Goal: Information Seeking & Learning: Learn about a topic

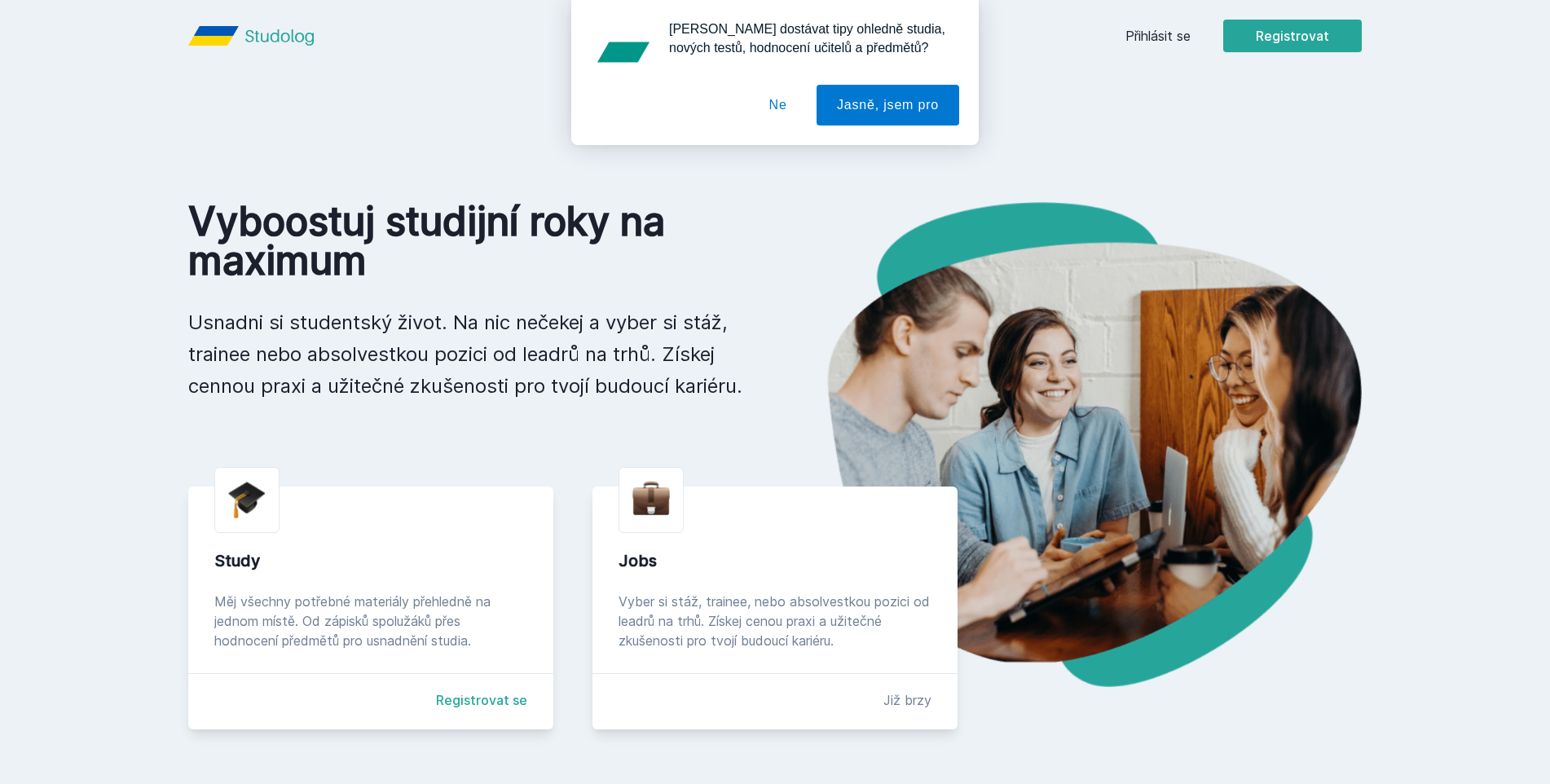
click at [1145, 37] on div "[PERSON_NAME] dostávat tipy ohledně studia, nových testů, hodnocení učitelů a p…" at bounding box center [775, 72] width 1550 height 145
click at [795, 108] on button "Ne" at bounding box center [778, 105] width 58 height 41
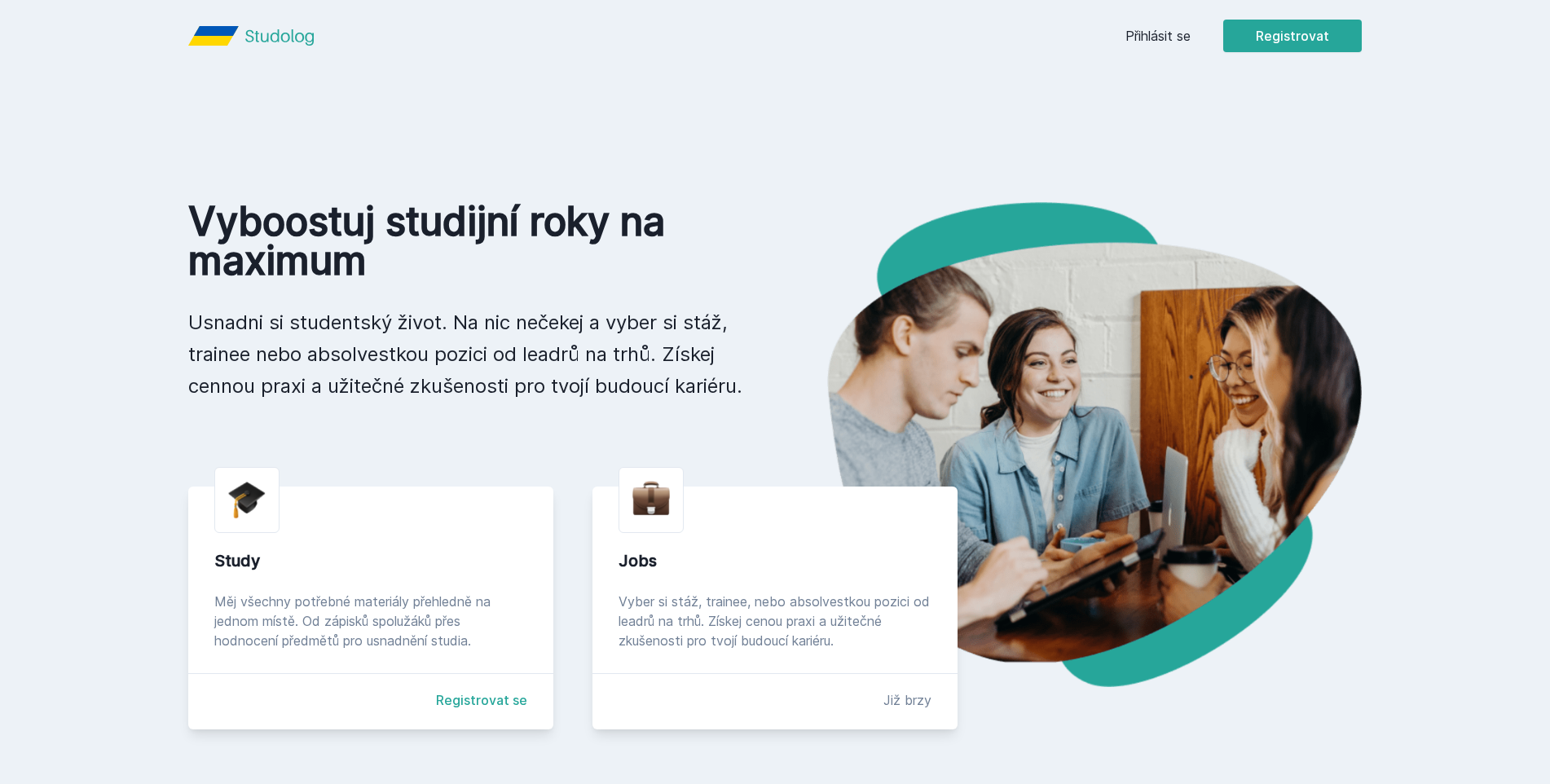
click at [1179, 41] on link "Přihlásit se" at bounding box center [1158, 36] width 65 height 19
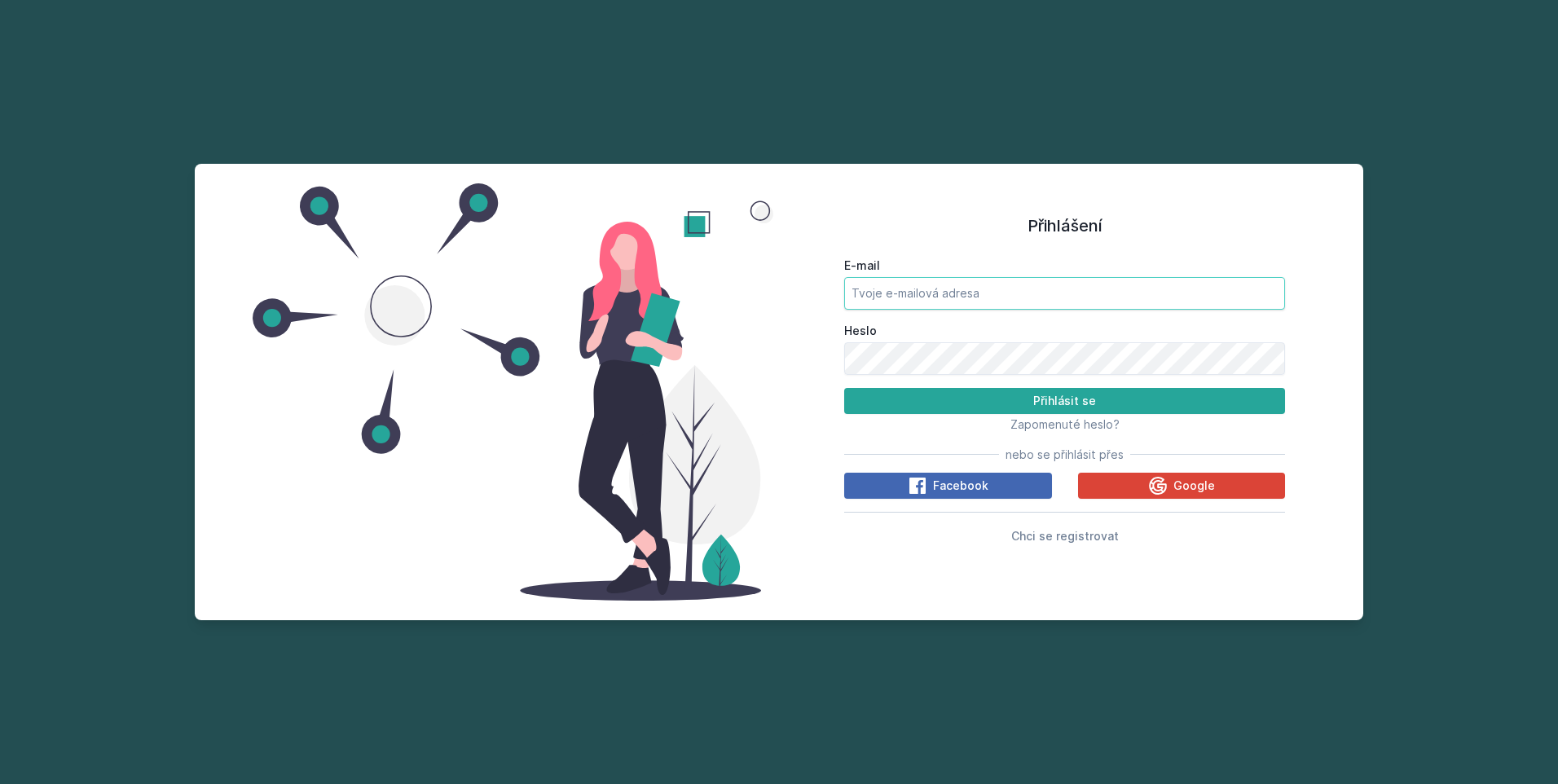
click at [1073, 302] on input "E-mail" at bounding box center [1064, 293] width 441 height 32
type input "[PERSON_NAME][EMAIL_ADDRESS][DOMAIN_NAME]"
click at [844, 388] on button "Přihlásit se" at bounding box center [1064, 400] width 441 height 26
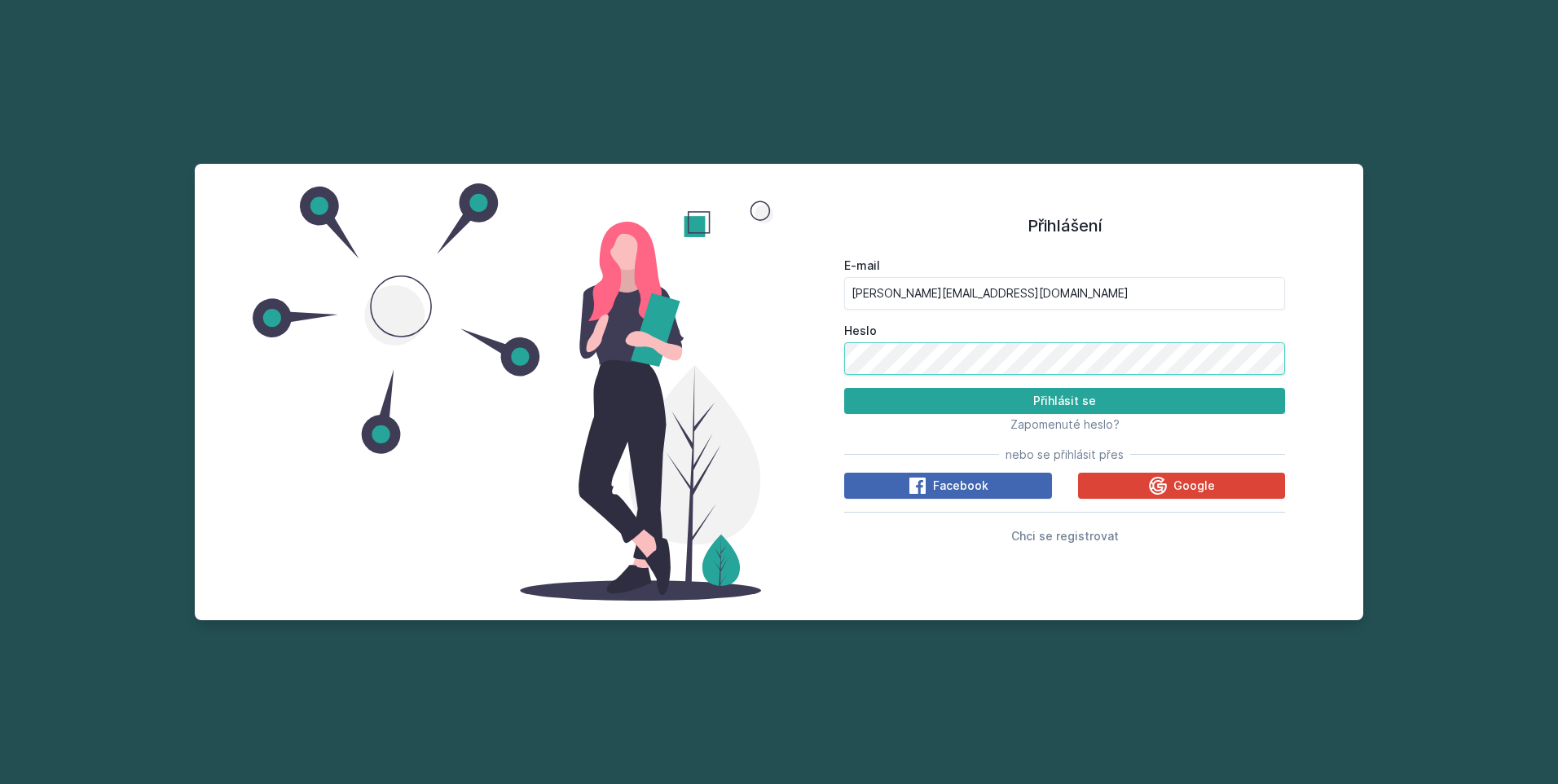
click at [844, 388] on button "Přihlásit se" at bounding box center [1064, 400] width 441 height 26
click at [399, 355] on div "Přihlášení E-mail [PERSON_NAME][EMAIL_ADDRESS][DOMAIN_NAME] Heslo Přihlásit se …" at bounding box center [779, 391] width 1168 height 456
click at [844, 388] on button "Přihlásit se" at bounding box center [1064, 400] width 441 height 26
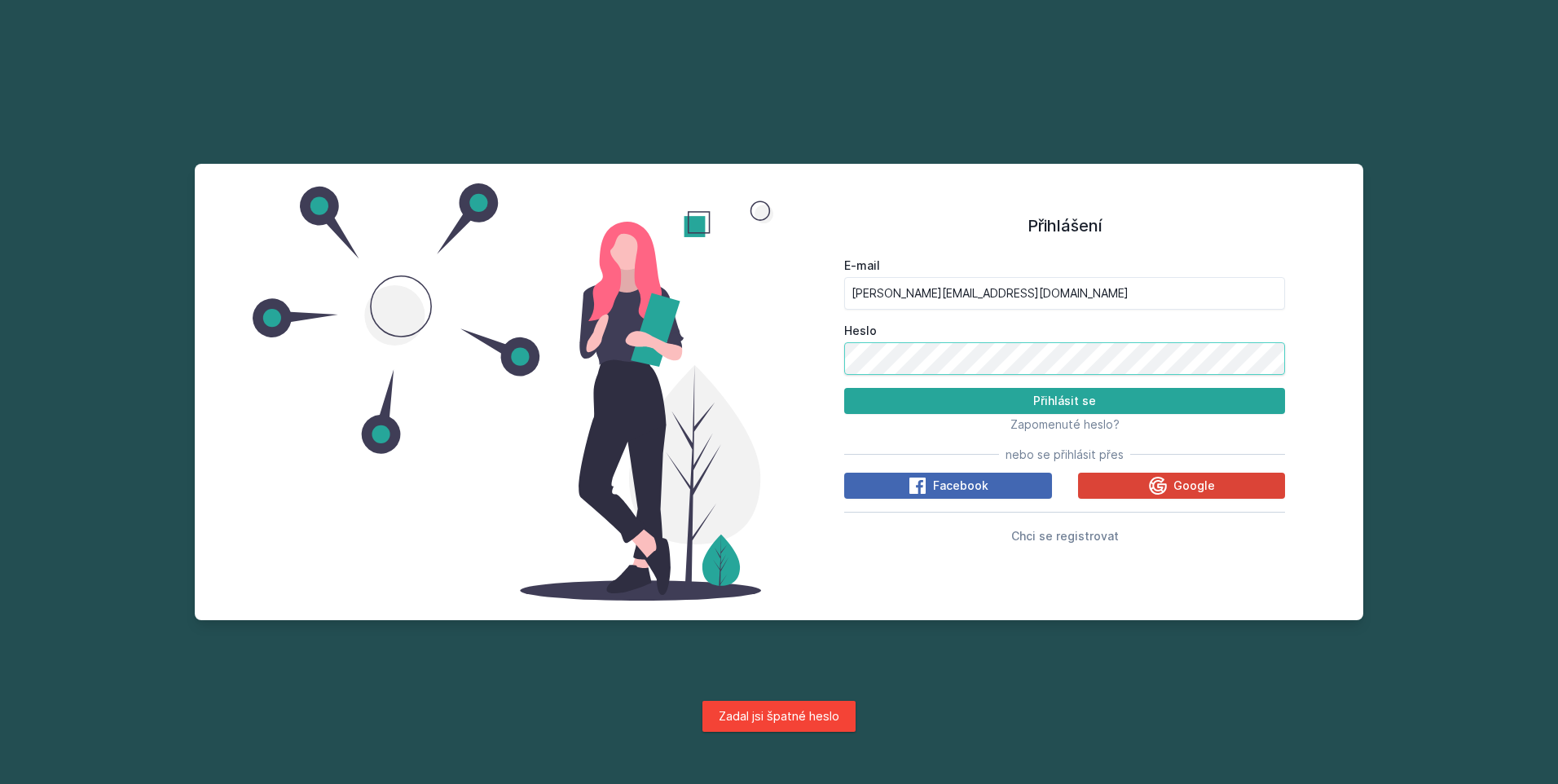
click at [844, 388] on button "Přihlásit se" at bounding box center [1064, 400] width 441 height 26
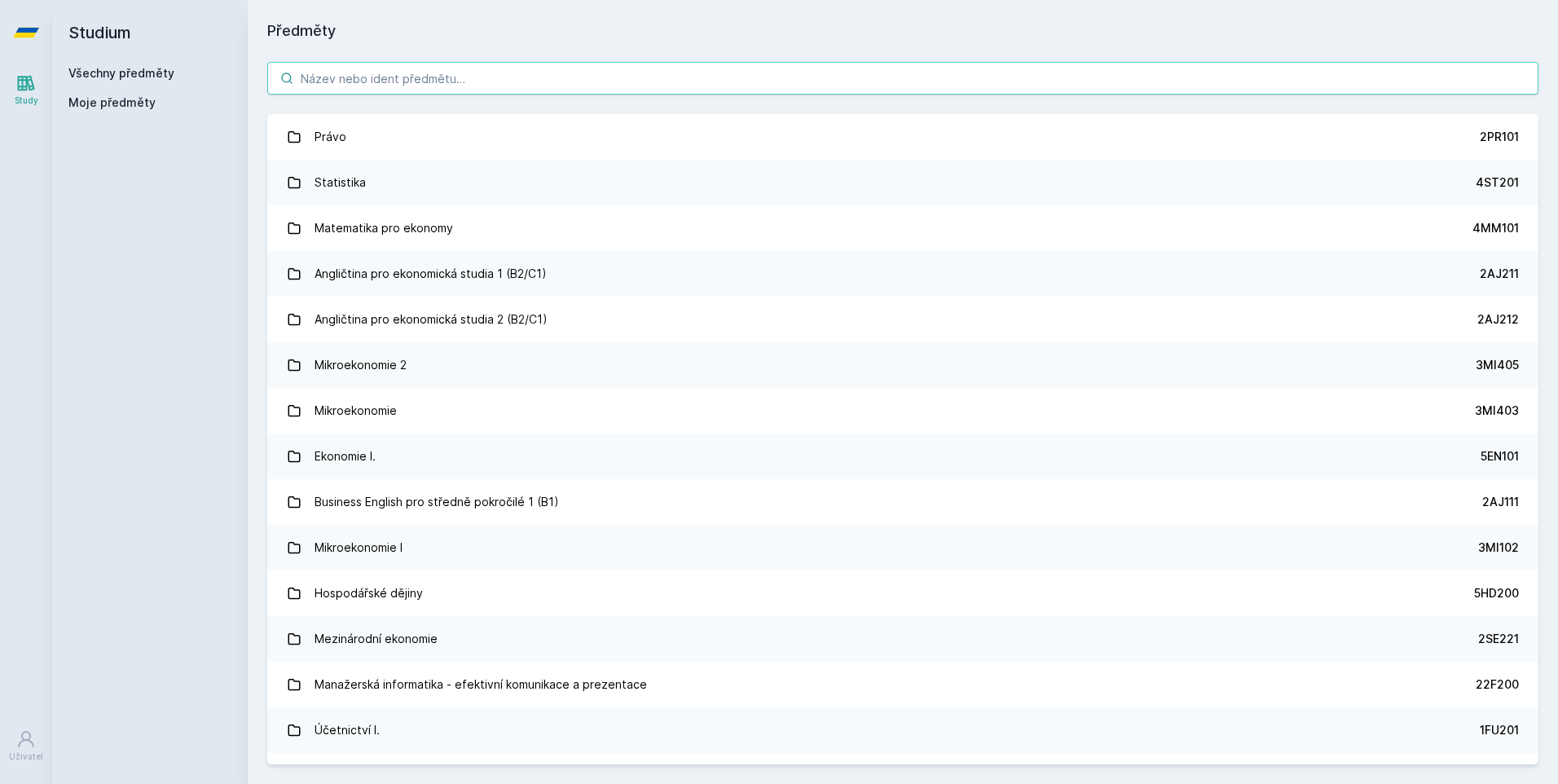
click at [977, 86] on input "search" at bounding box center [903, 78] width 1271 height 32
type input "audit"
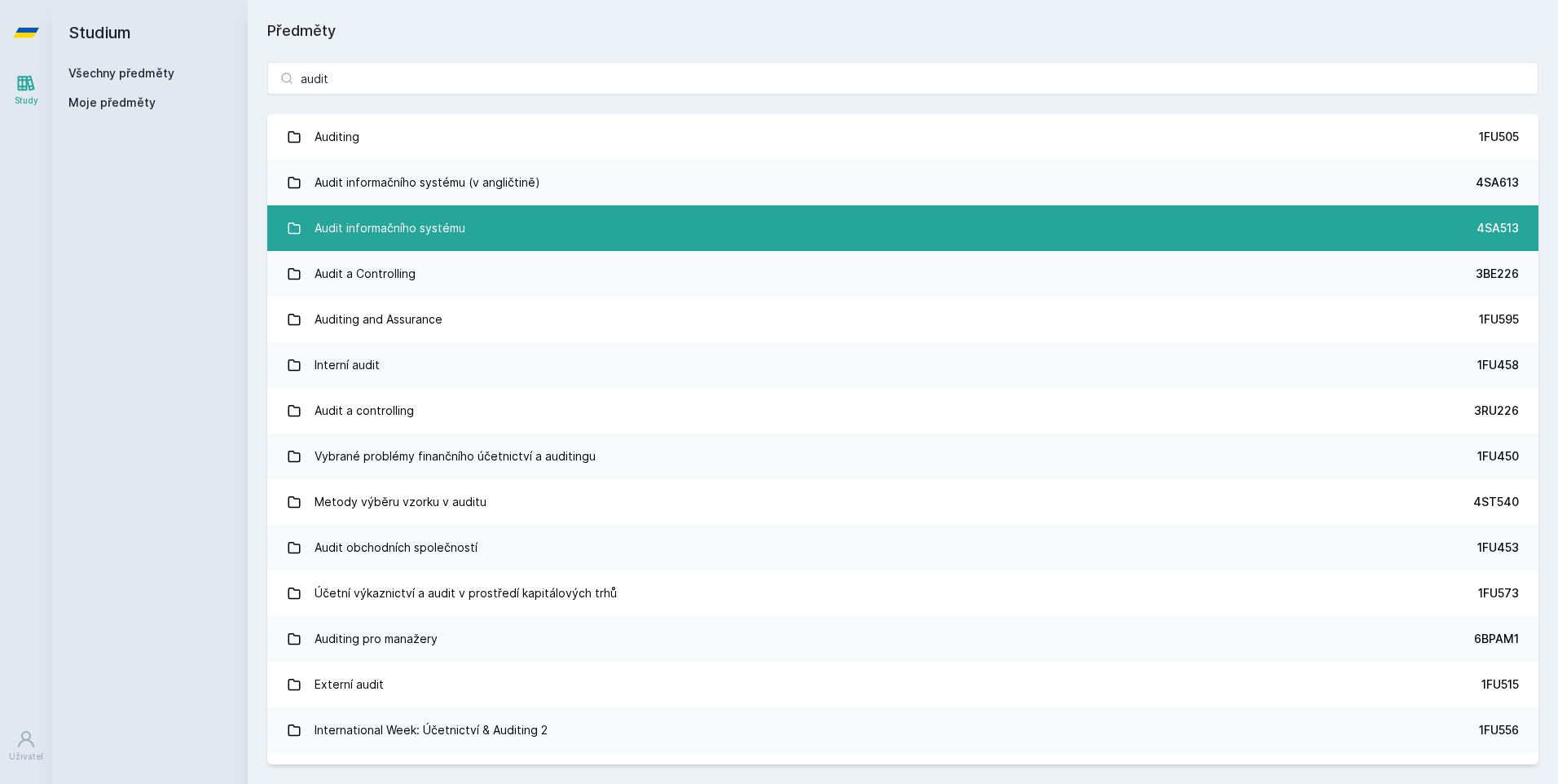
click at [444, 236] on div "Audit informačního systému" at bounding box center [390, 228] width 151 height 32
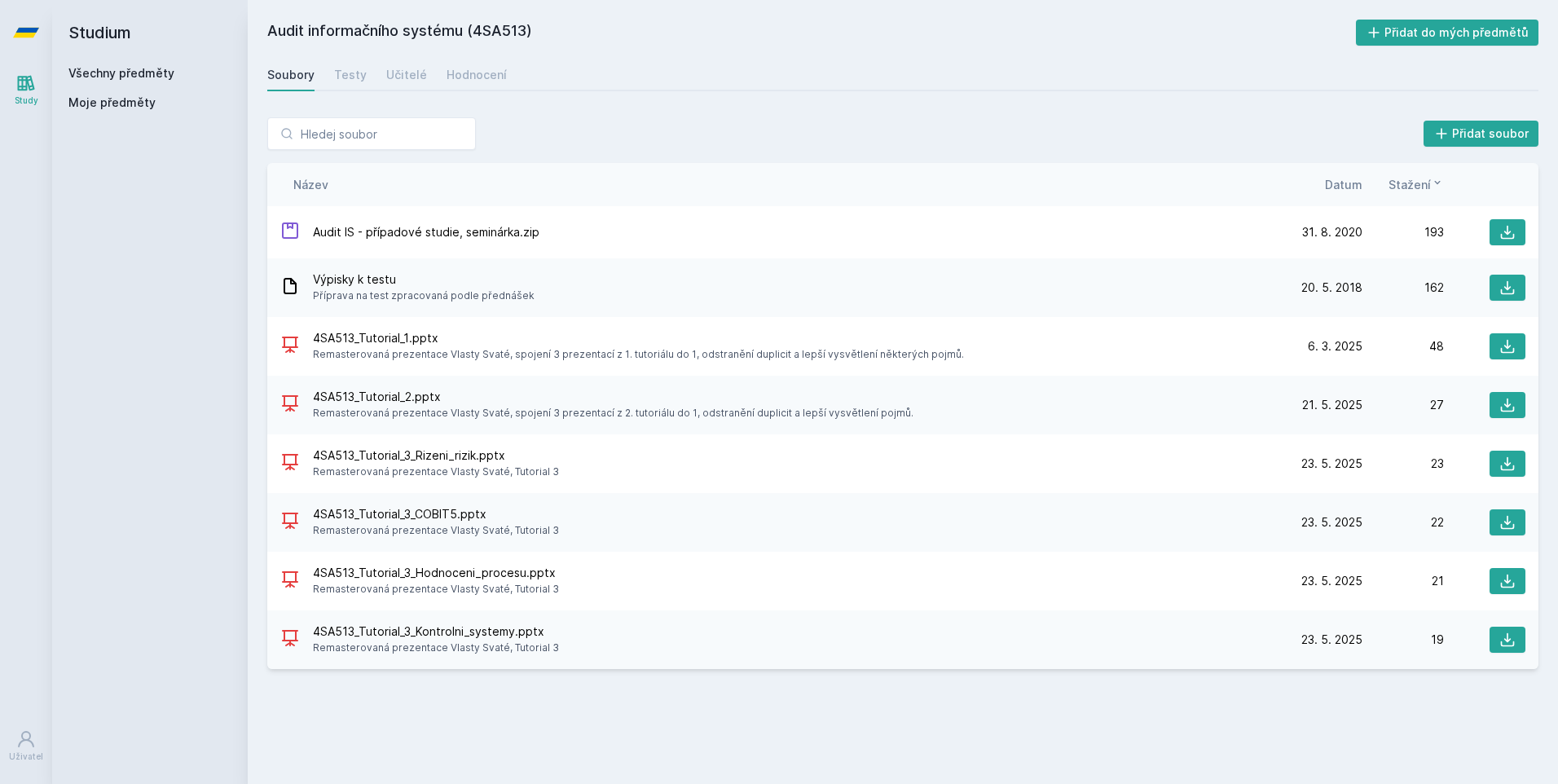
click at [1358, 188] on span "Datum" at bounding box center [1343, 185] width 37 height 17
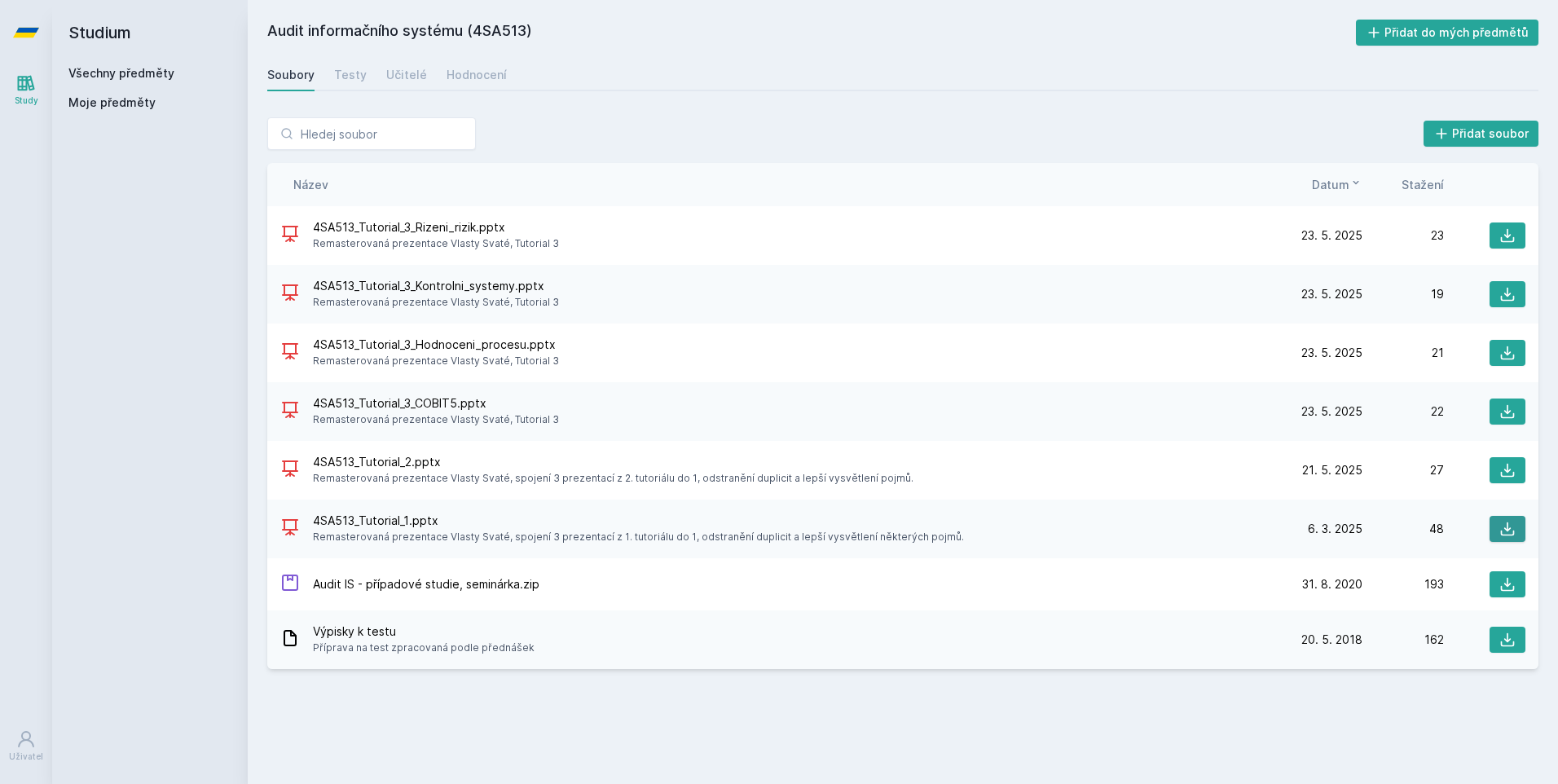
click at [1500, 531] on icon at bounding box center [1507, 529] width 14 height 14
click at [1504, 578] on icon at bounding box center [1506, 583] width 16 height 16
click at [1085, 34] on h2 "Audit informačního systému (4SA513)" at bounding box center [811, 32] width 1088 height 26
